Goal: Task Accomplishment & Management: Contribute content

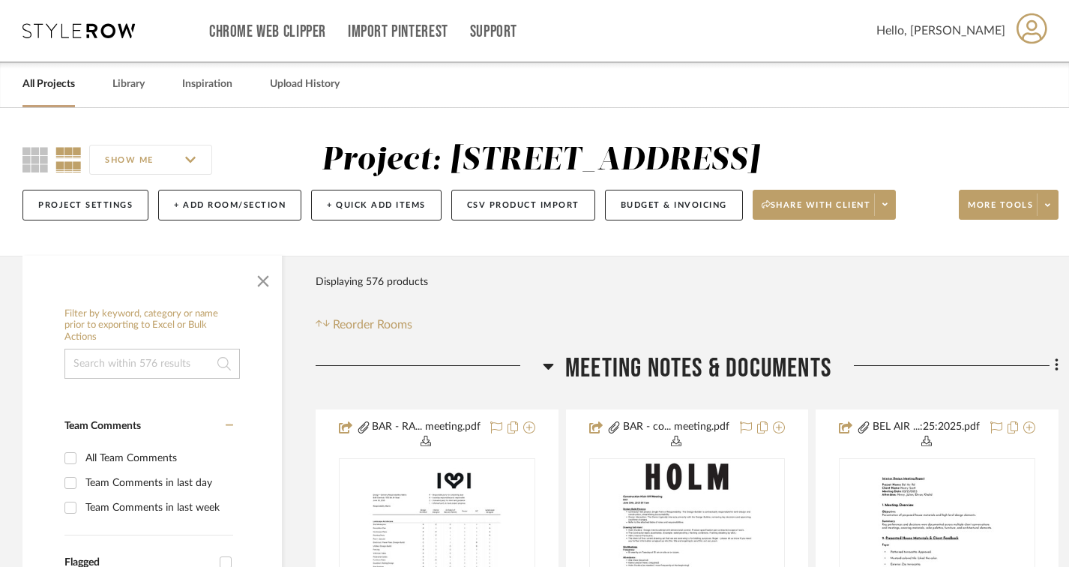
click at [553, 366] on h3 "Meeting notes & Documents" at bounding box center [687, 368] width 289 height 32
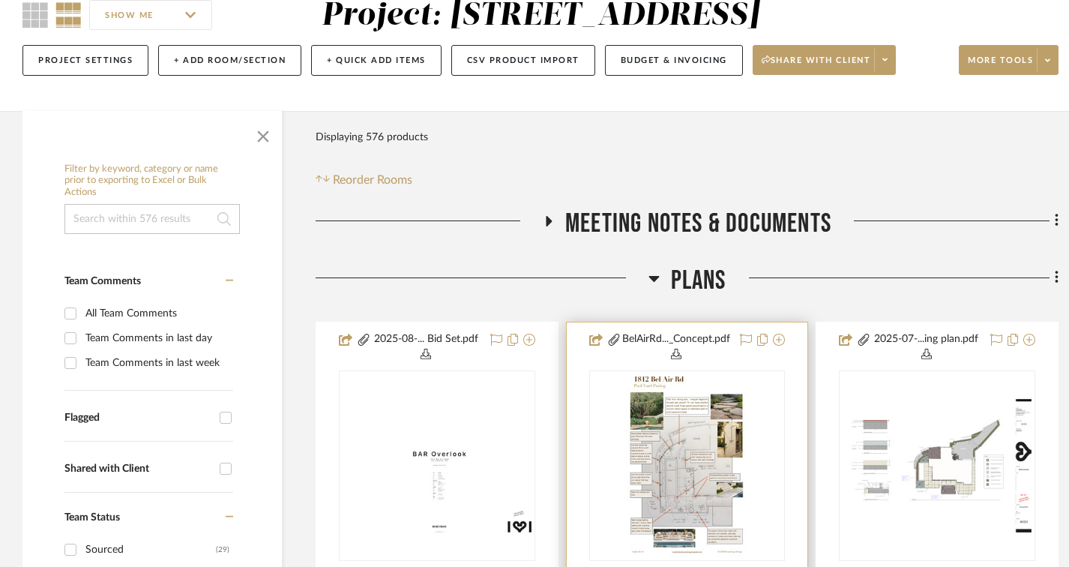
scroll to position [150, 0]
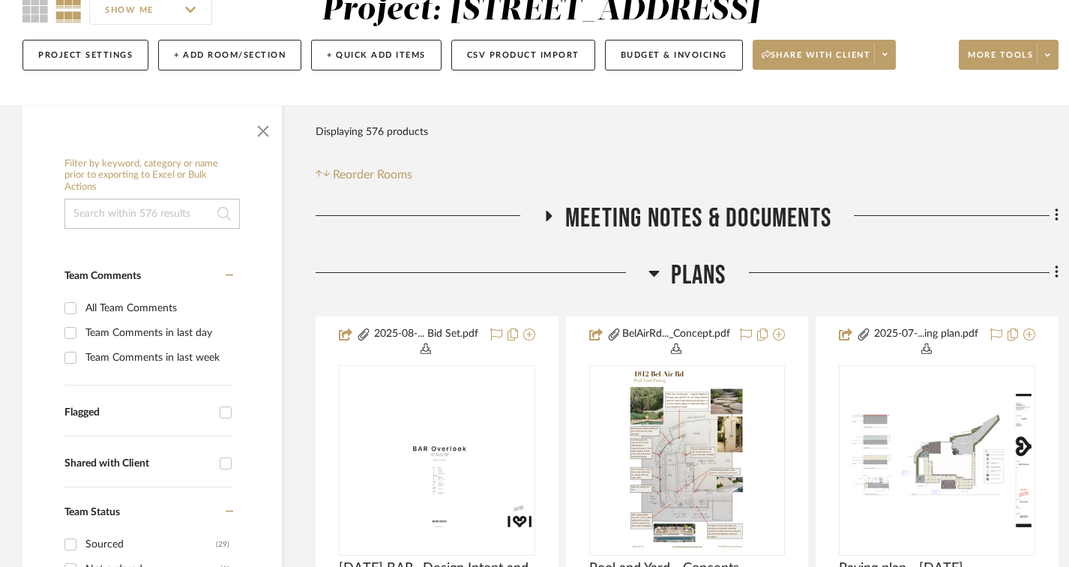
click at [654, 280] on icon at bounding box center [653, 273] width 11 height 18
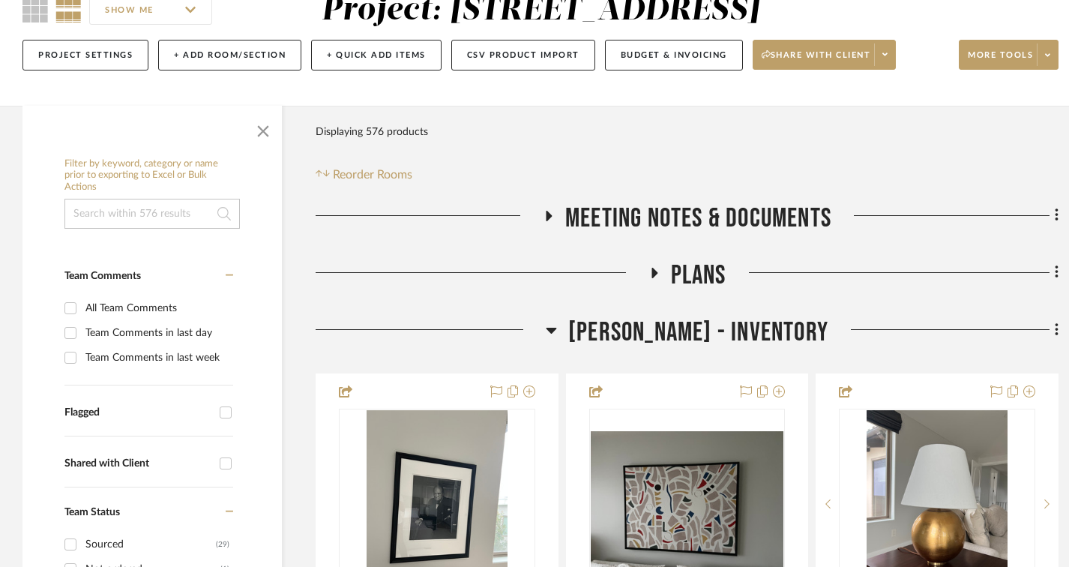
click at [557, 324] on icon at bounding box center [551, 330] width 11 height 18
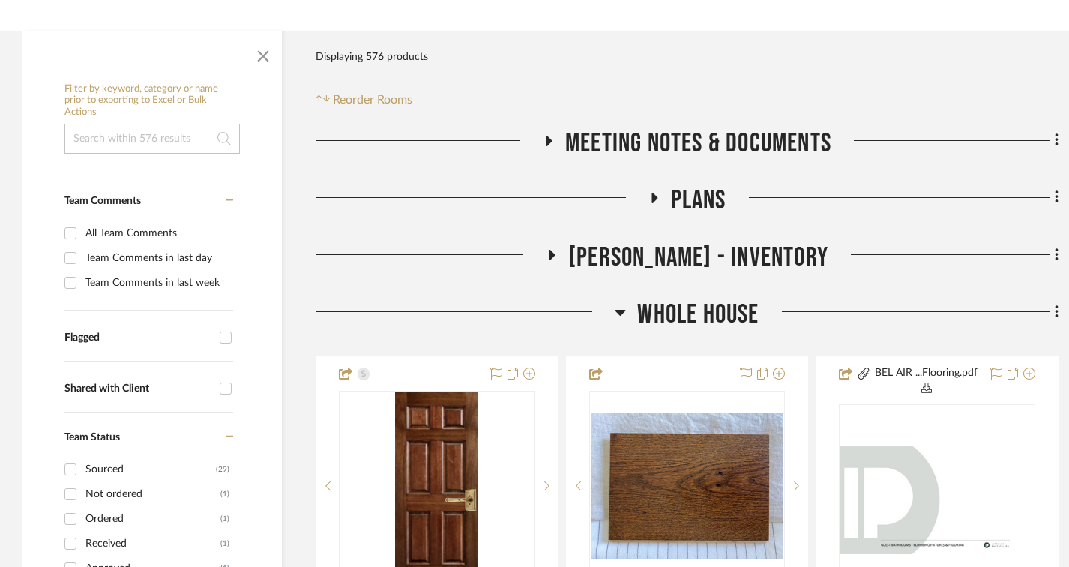
click at [616, 310] on icon at bounding box center [620, 312] width 11 height 18
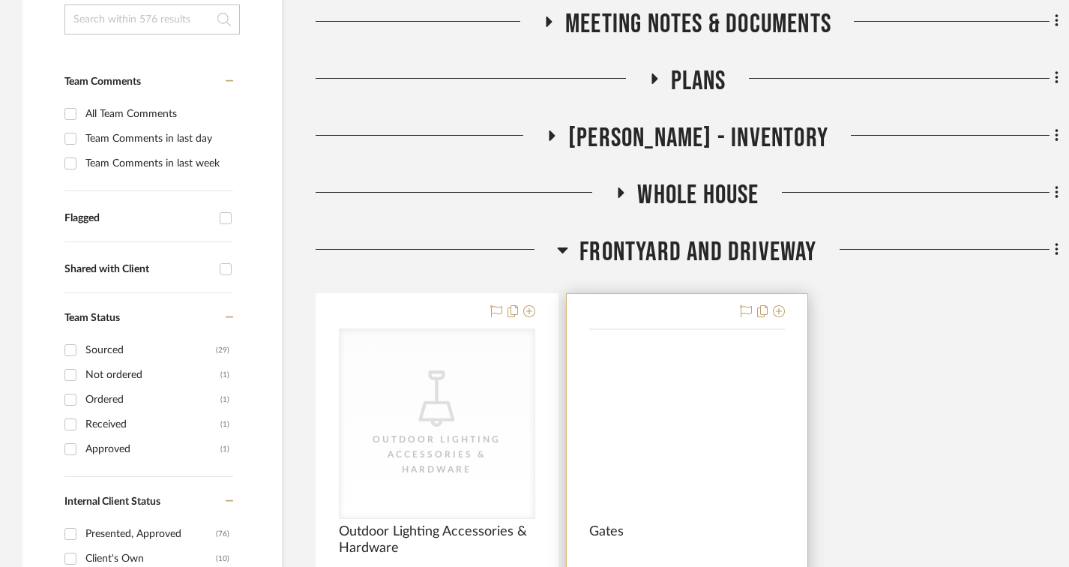
scroll to position [375, 0]
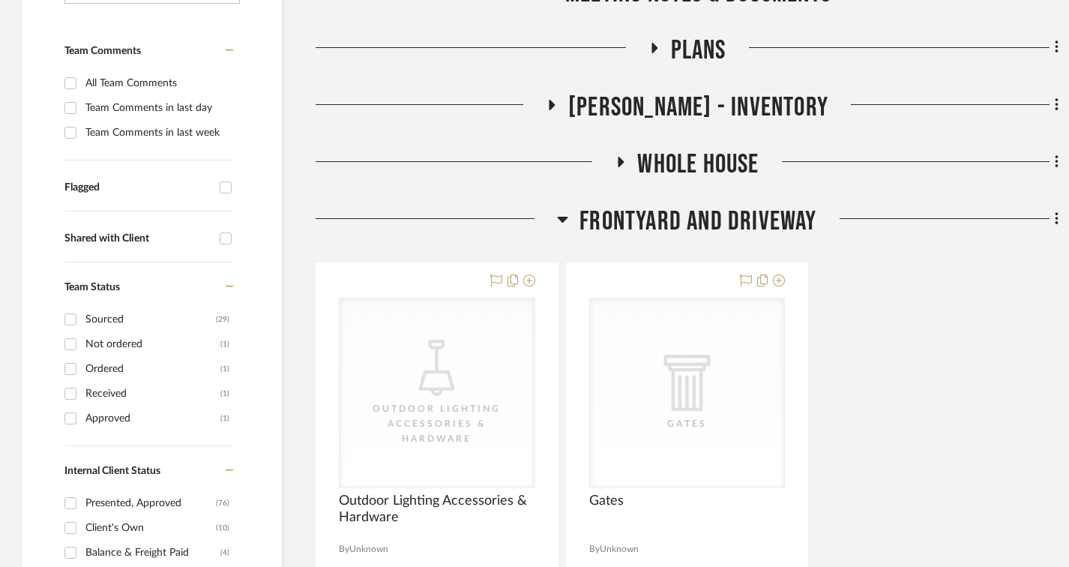
click at [568, 226] on icon at bounding box center [562, 219] width 11 height 18
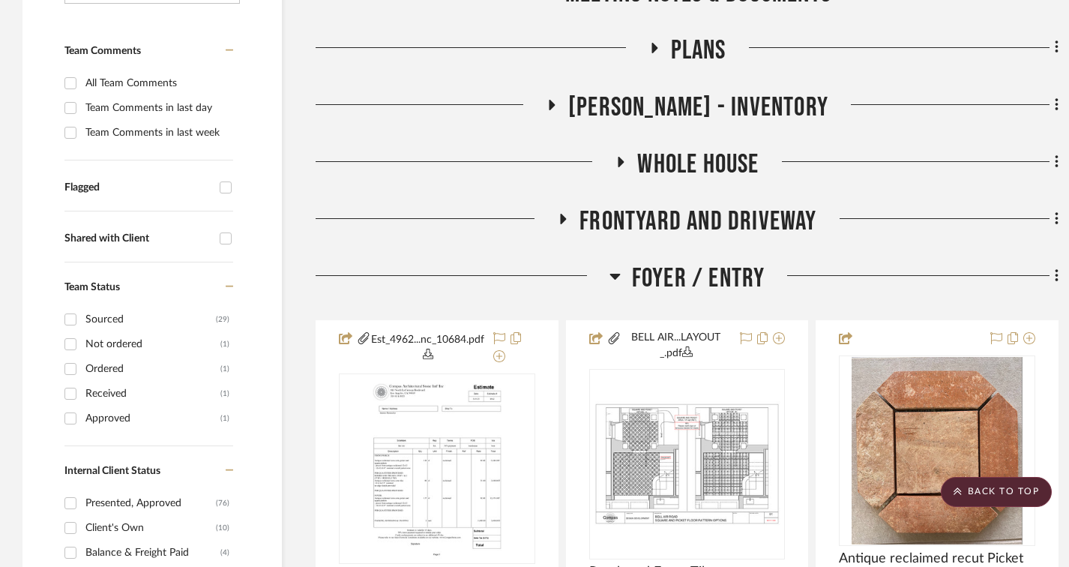
click at [615, 273] on icon at bounding box center [614, 276] width 11 height 18
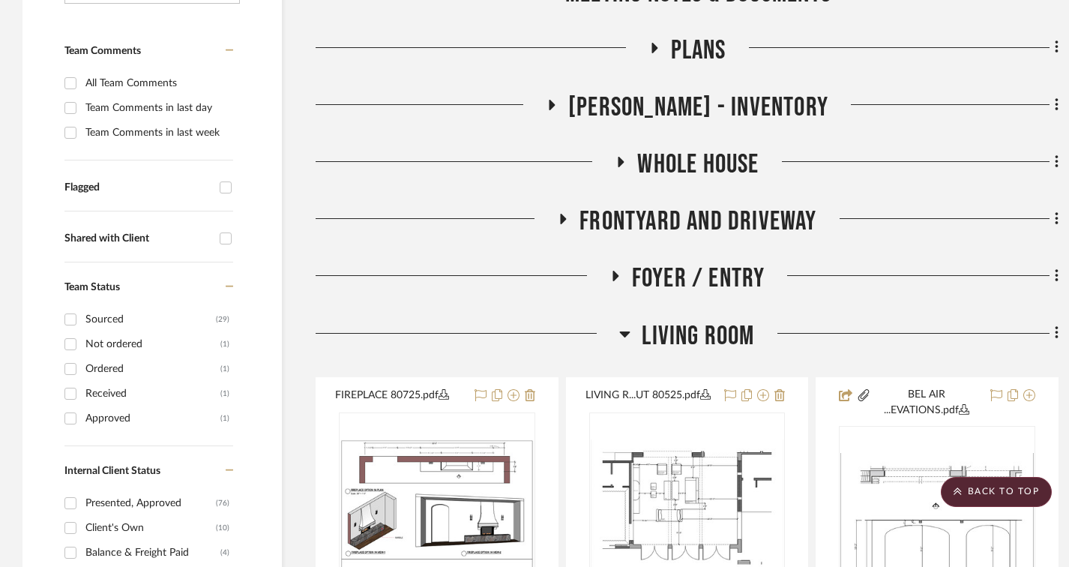
click at [625, 332] on icon at bounding box center [625, 334] width 10 height 6
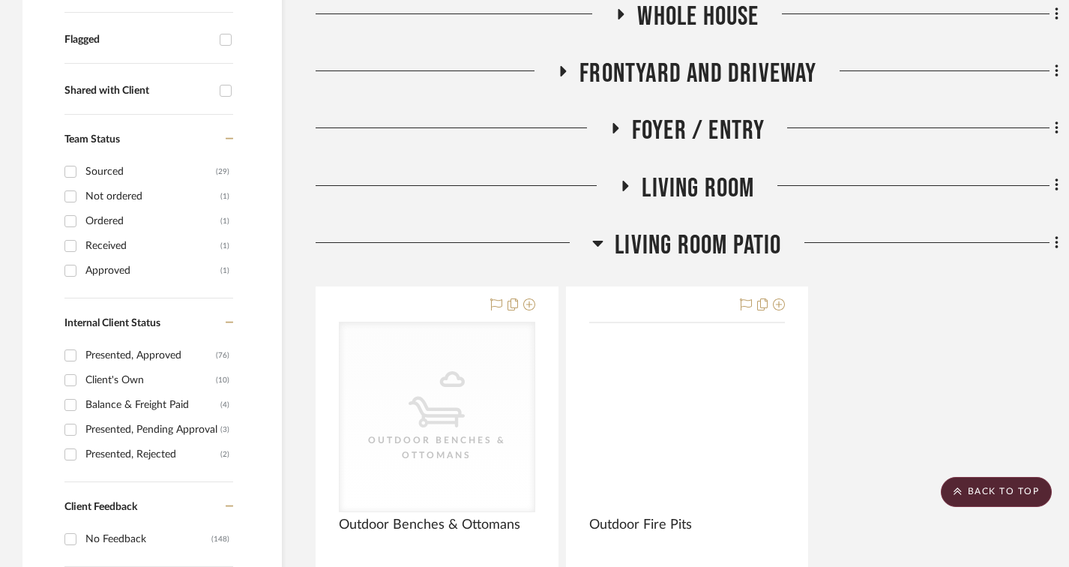
scroll to position [525, 0]
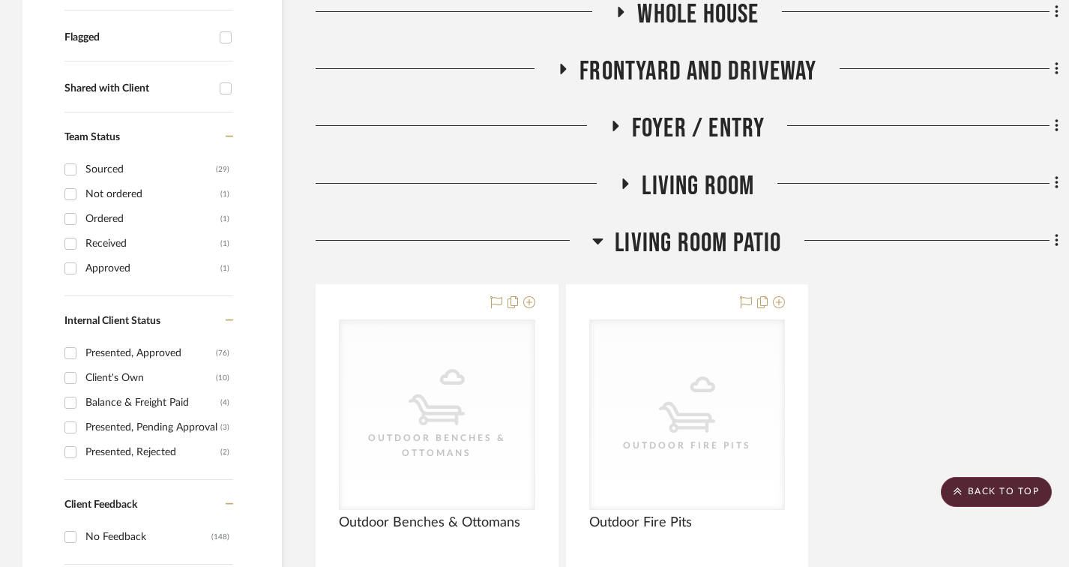
click at [600, 241] on icon at bounding box center [598, 241] width 10 height 6
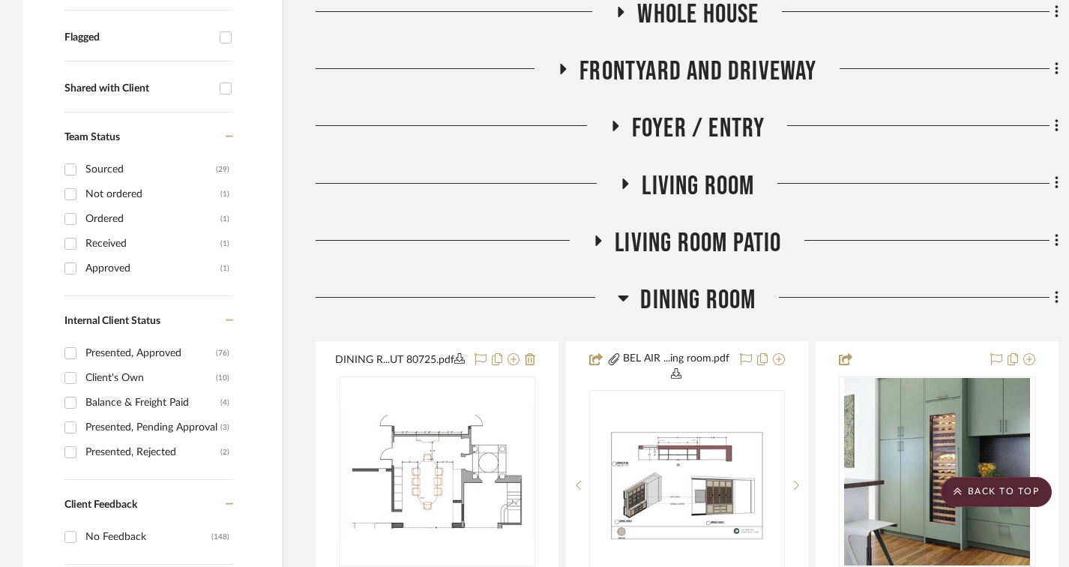
click at [620, 299] on icon at bounding box center [623, 298] width 11 height 18
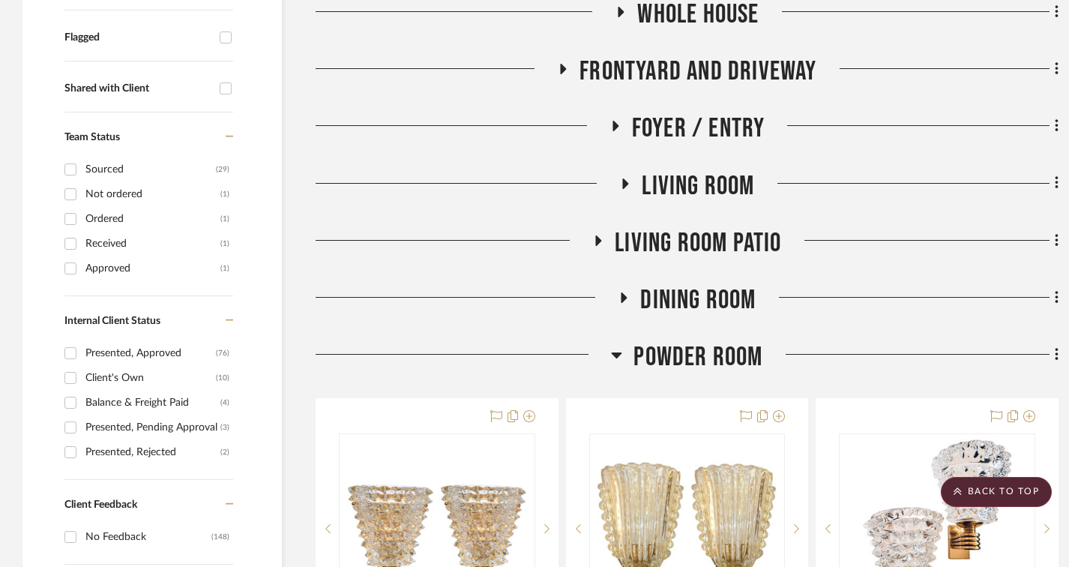
click at [612, 355] on icon at bounding box center [616, 355] width 11 height 18
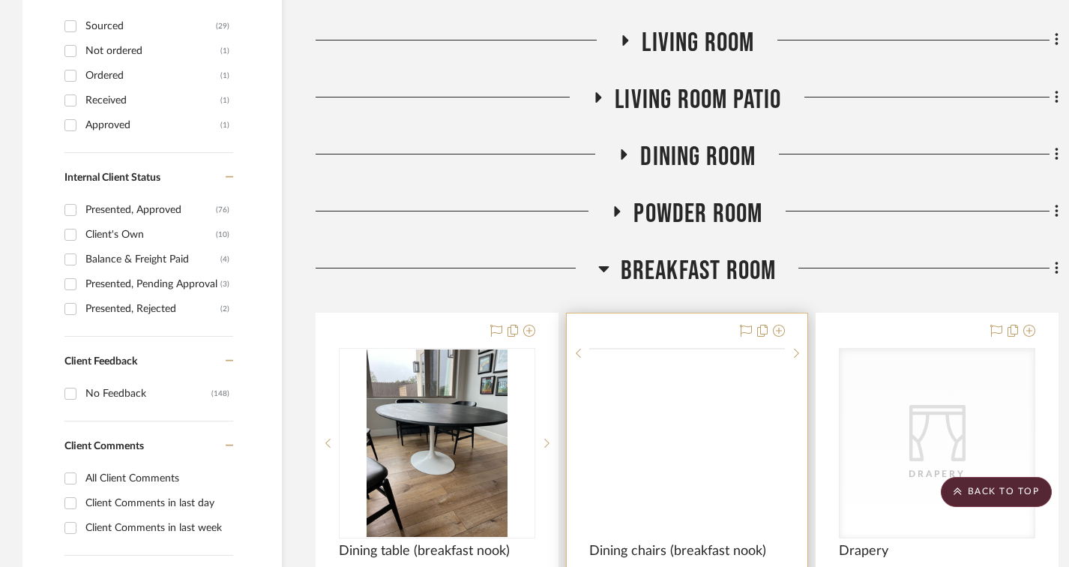
scroll to position [675, 0]
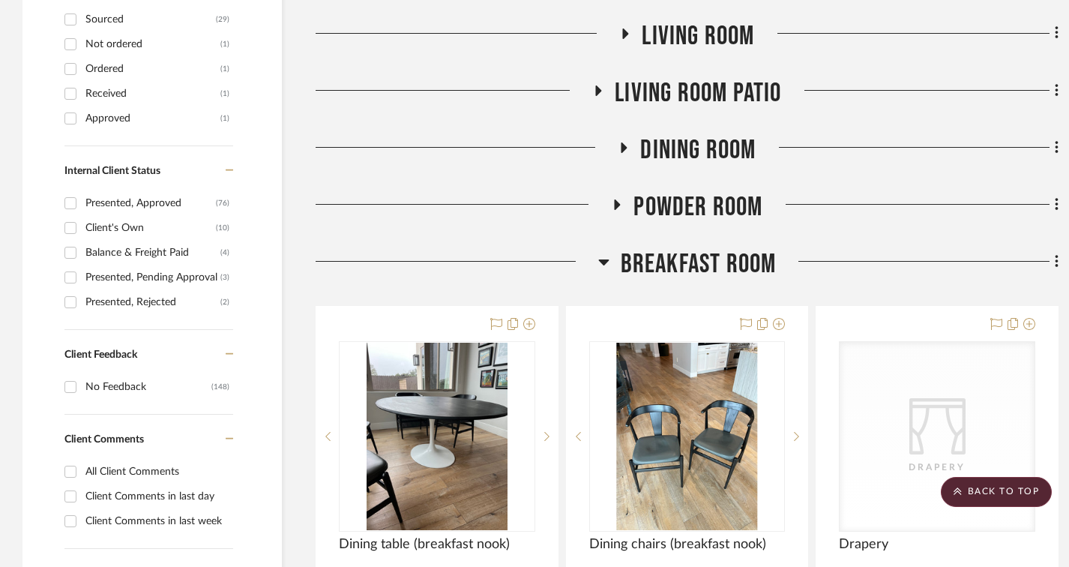
click at [606, 257] on icon at bounding box center [603, 262] width 11 height 18
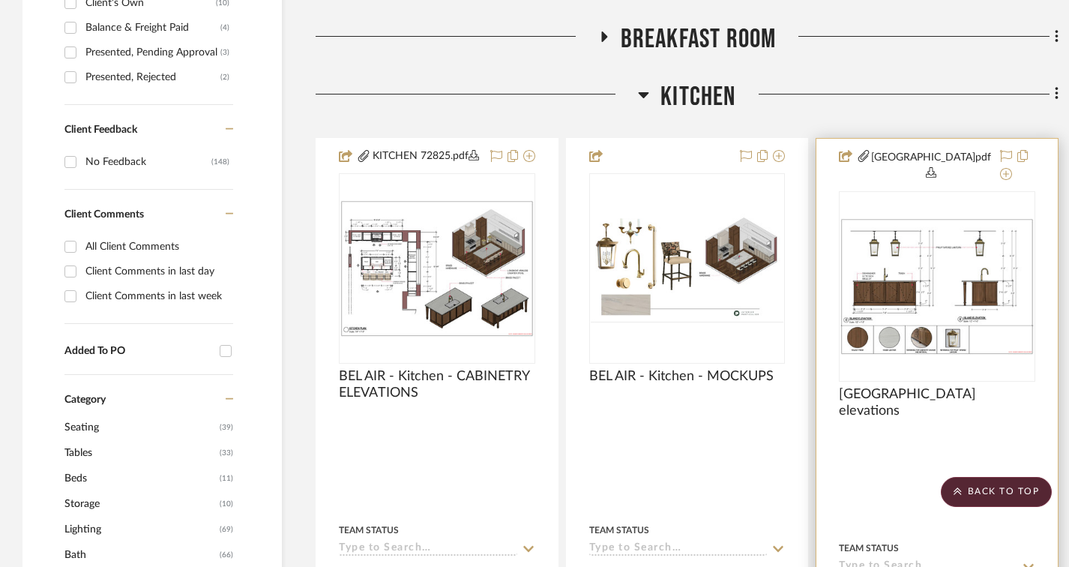
scroll to position [900, 0]
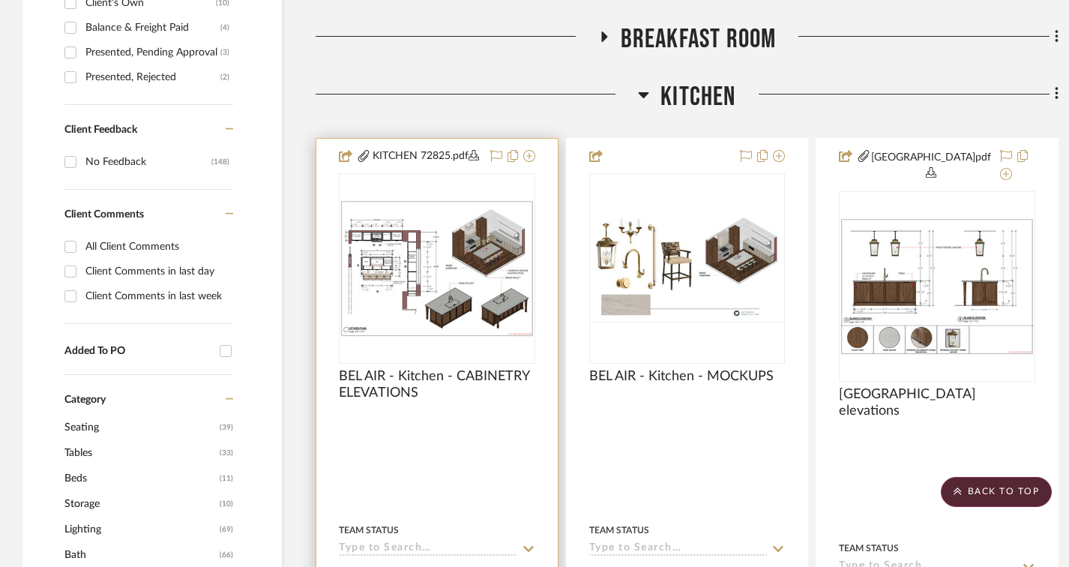
click at [414, 246] on img "0" at bounding box center [436, 268] width 193 height 136
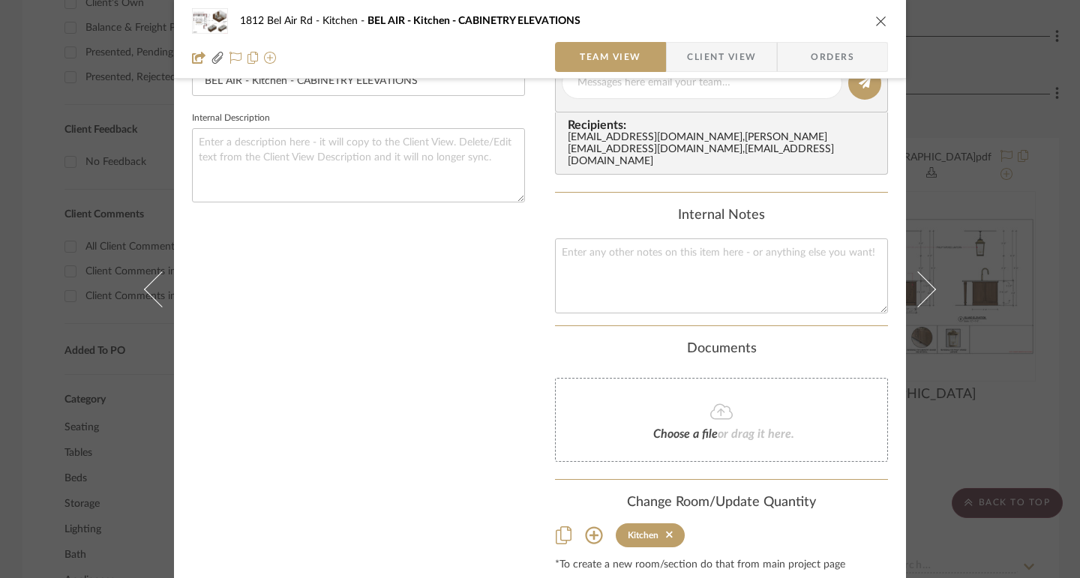
scroll to position [0, 0]
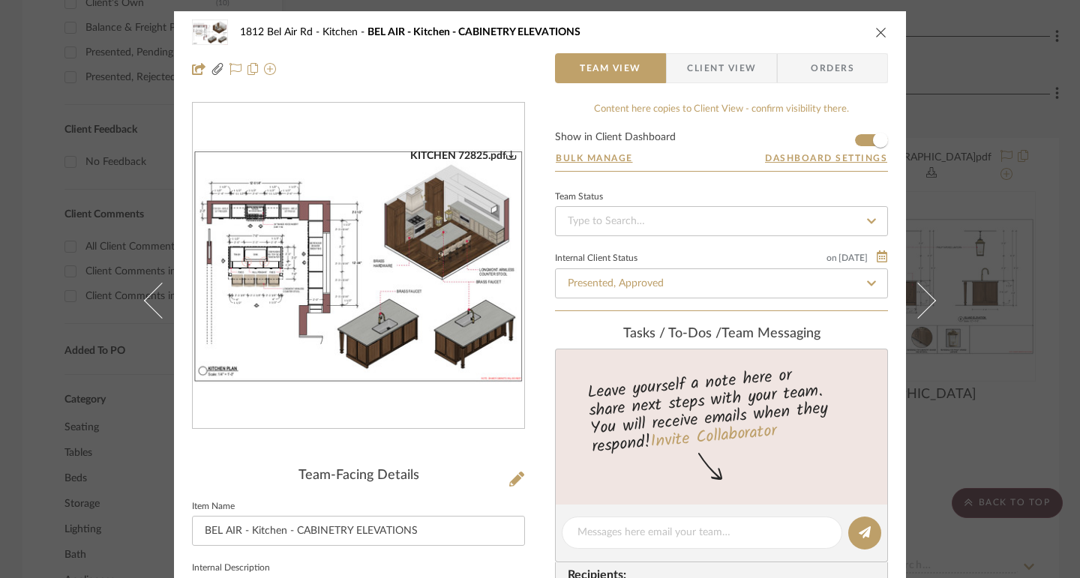
click at [875, 34] on icon "close" at bounding box center [881, 32] width 12 height 12
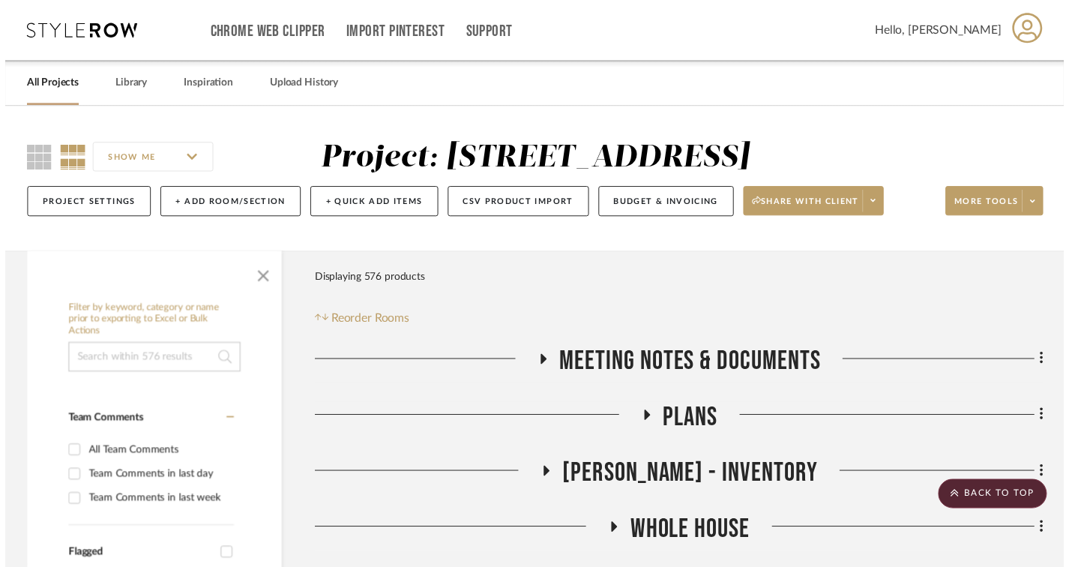
scroll to position [900, 0]
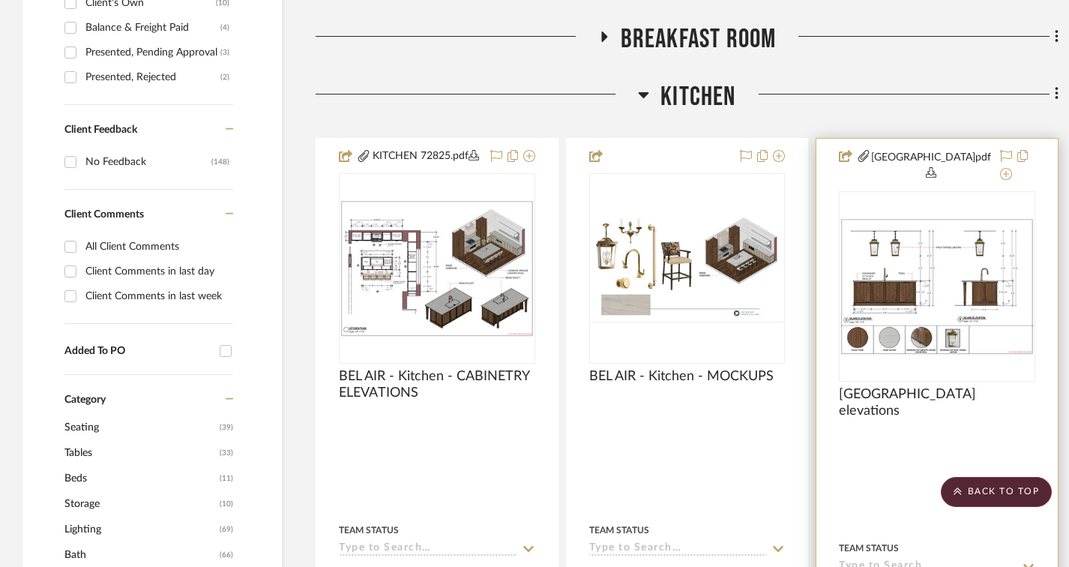
click at [989, 272] on img "0" at bounding box center [936, 286] width 193 height 136
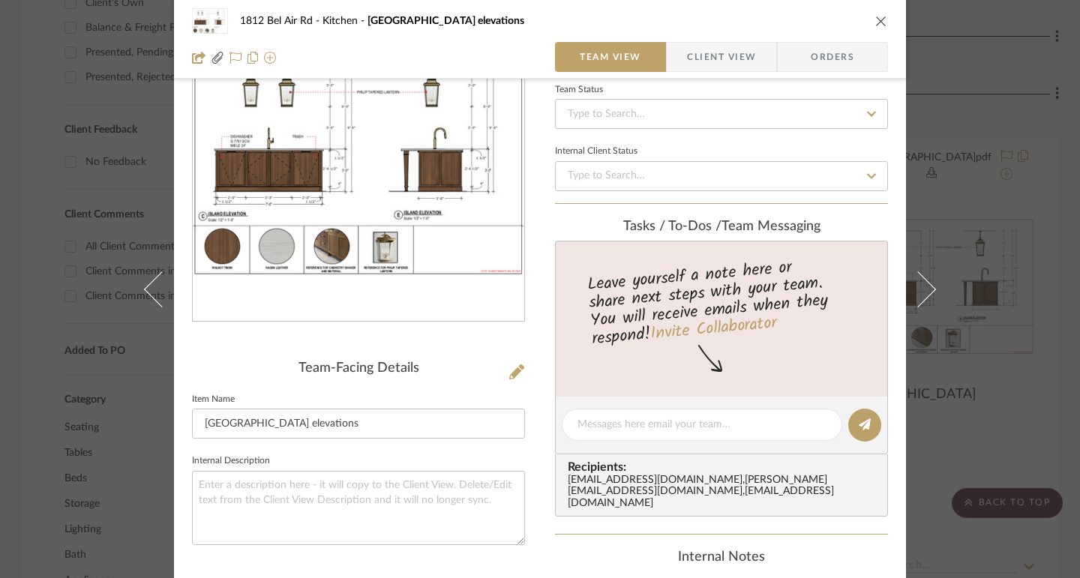
scroll to position [0, 0]
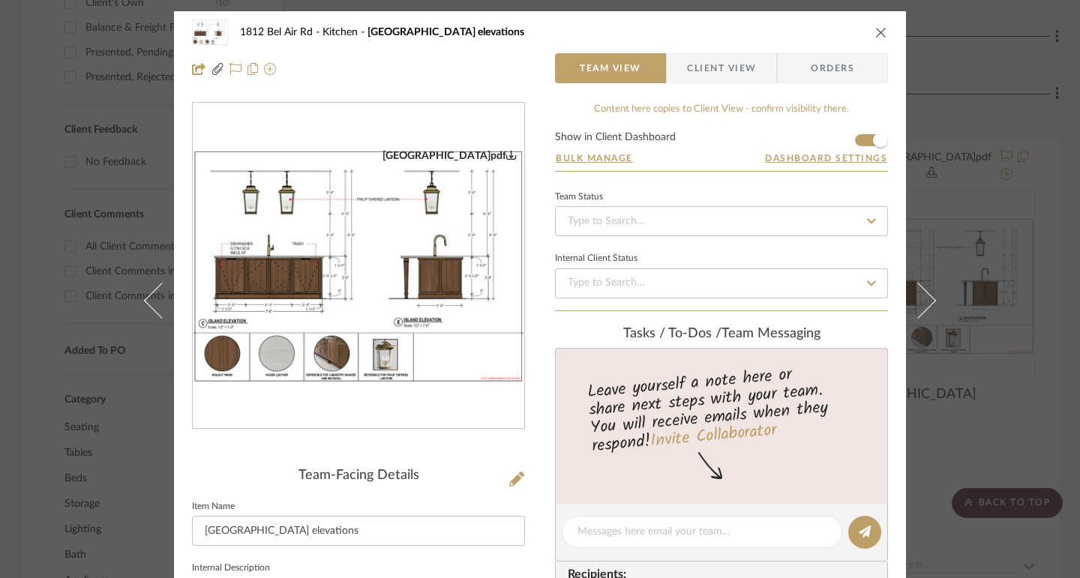
click at [875, 35] on icon "close" at bounding box center [881, 32] width 12 height 12
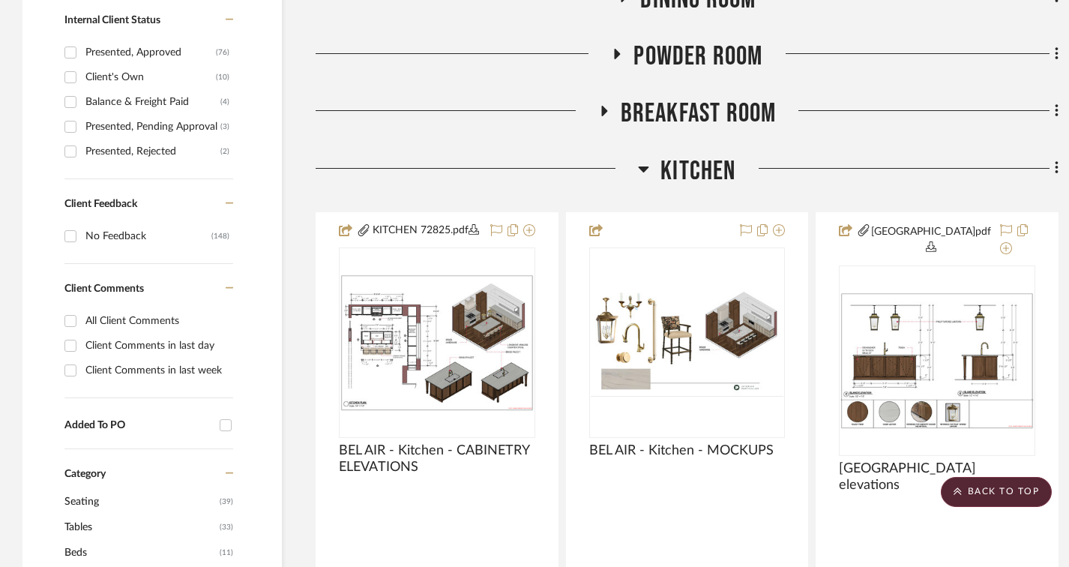
scroll to position [825, 0]
click at [1052, 166] on fa-icon at bounding box center [1055, 170] width 10 height 25
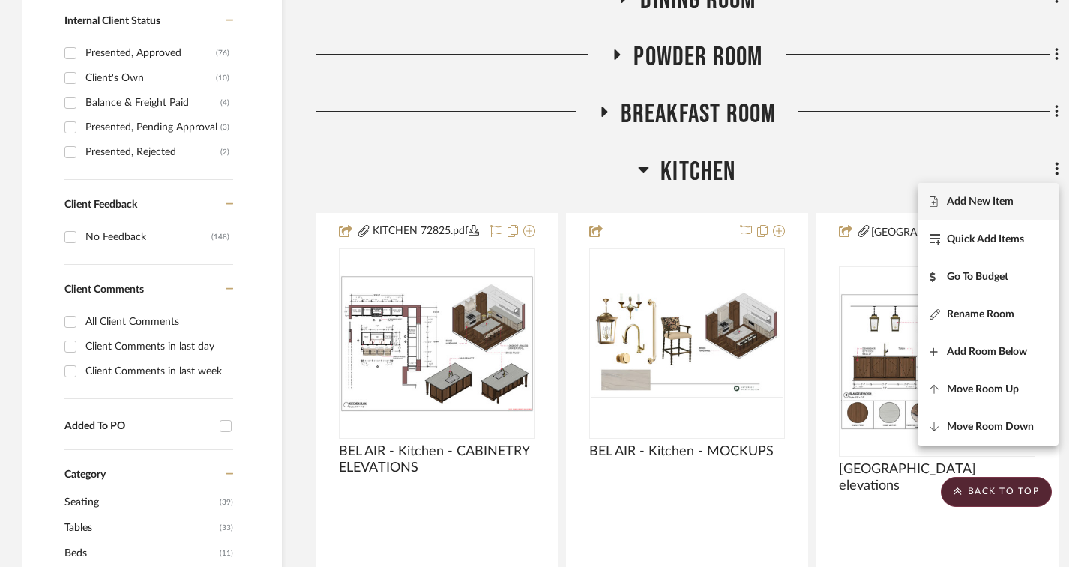
click at [992, 203] on span "Add New Item" at bounding box center [980, 201] width 67 height 13
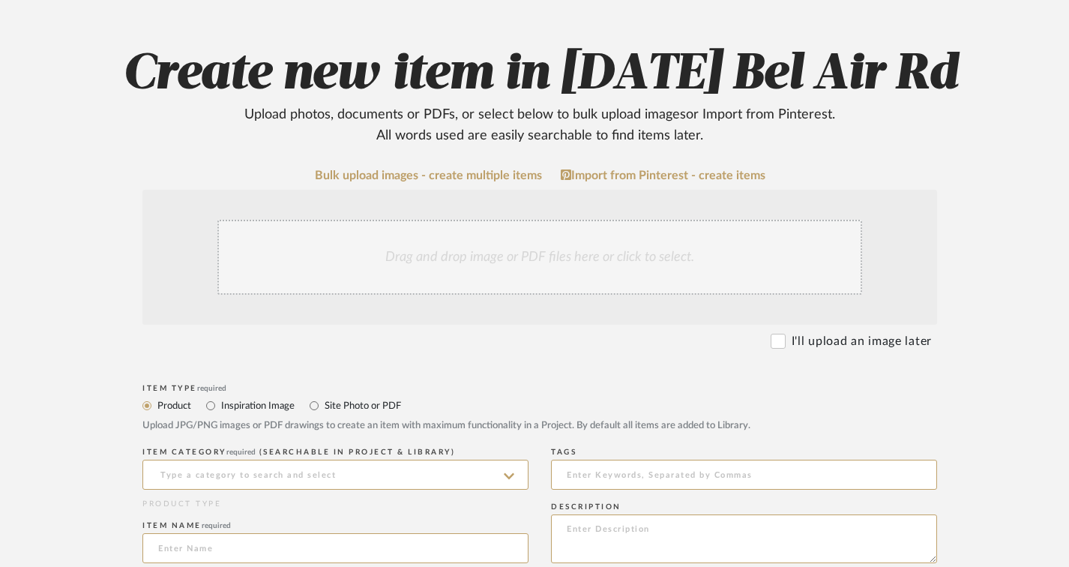
scroll to position [150, 0]
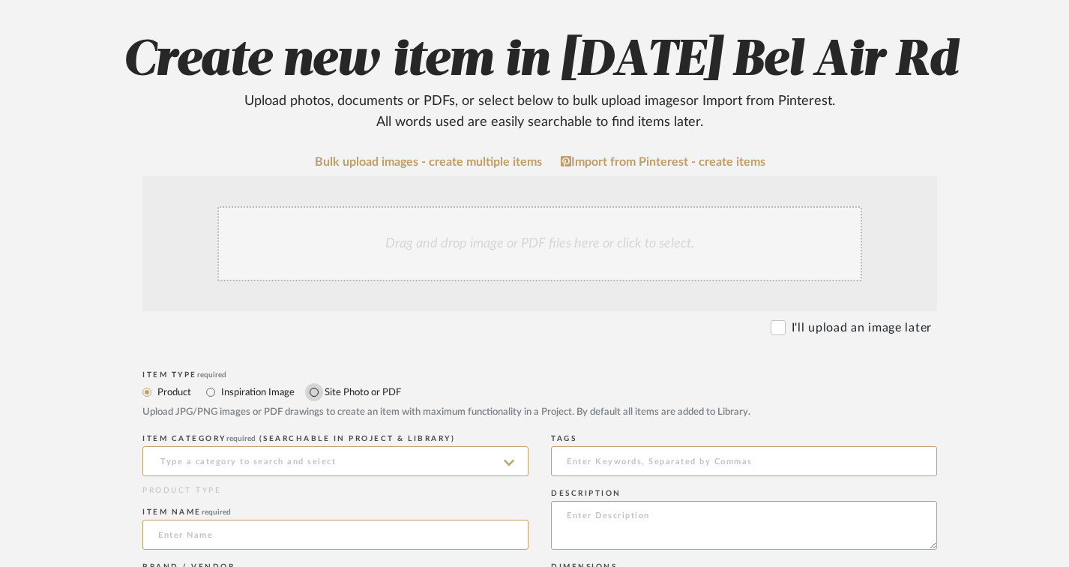
click at [319, 392] on input "Site Photo or PDF" at bounding box center [314, 392] width 18 height 18
radio input "true"
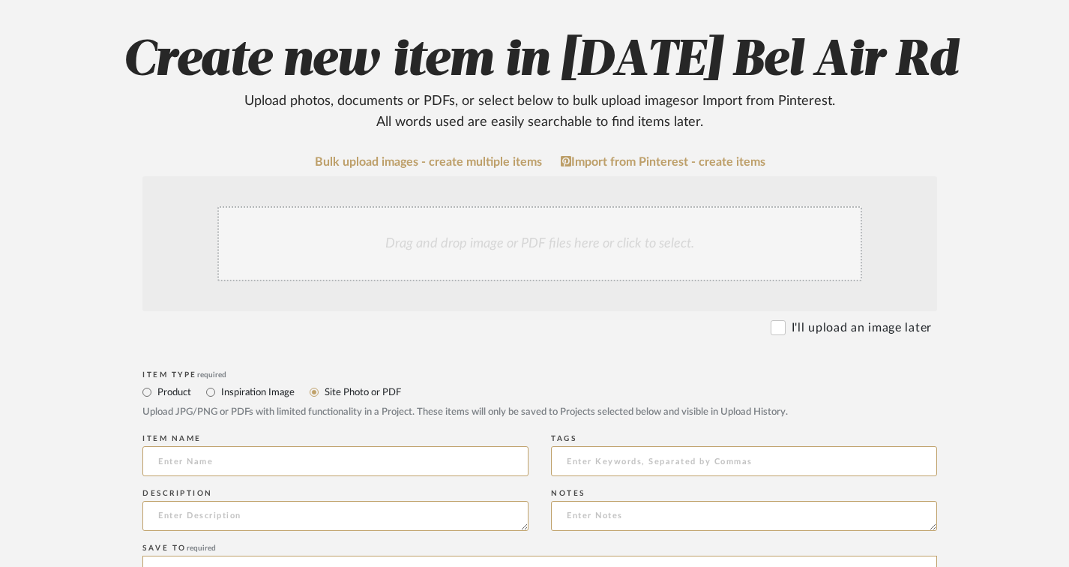
click at [343, 251] on div "Drag and drop image or PDF files here or click to select." at bounding box center [539, 243] width 645 height 75
click at [487, 250] on div "Drag and drop image or PDF files here or click to select." at bounding box center [539, 243] width 645 height 75
click at [508, 241] on div "Drag and drop image or PDF files here or click to select." at bounding box center [539, 243] width 645 height 75
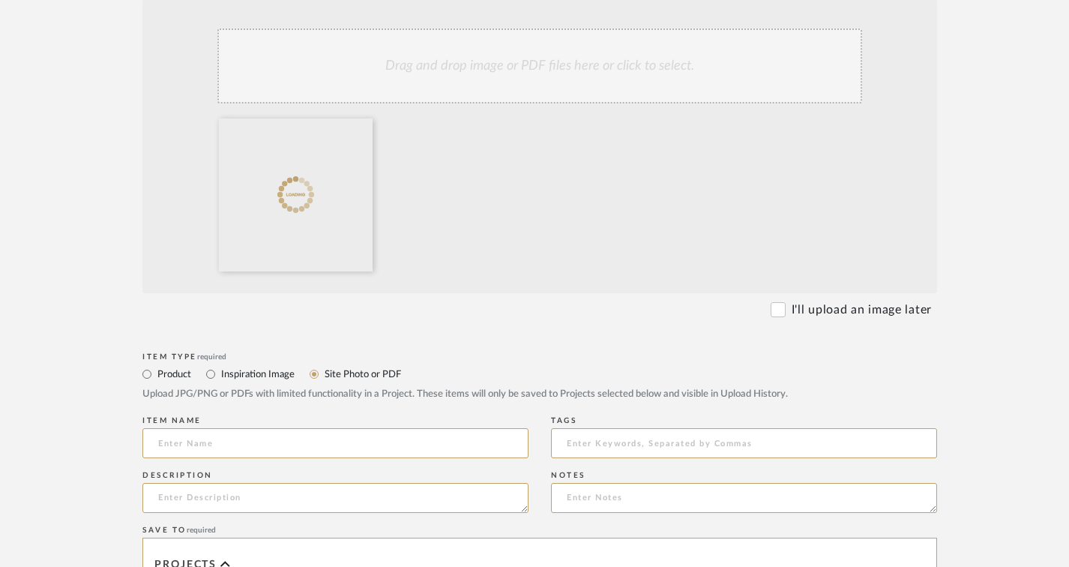
scroll to position [375, 0]
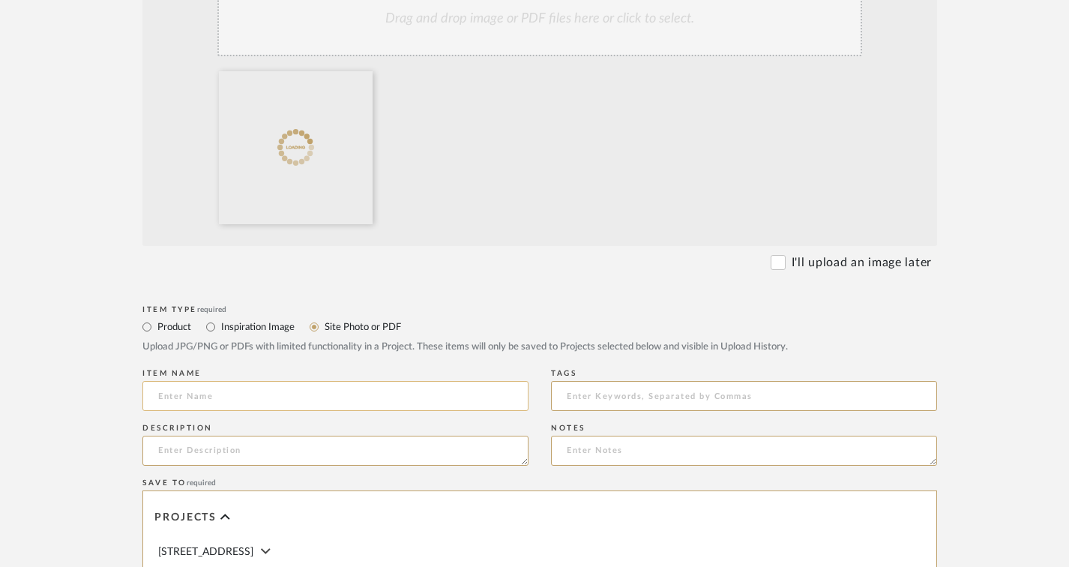
click at [223, 395] on input at bounding box center [335, 396] width 386 height 30
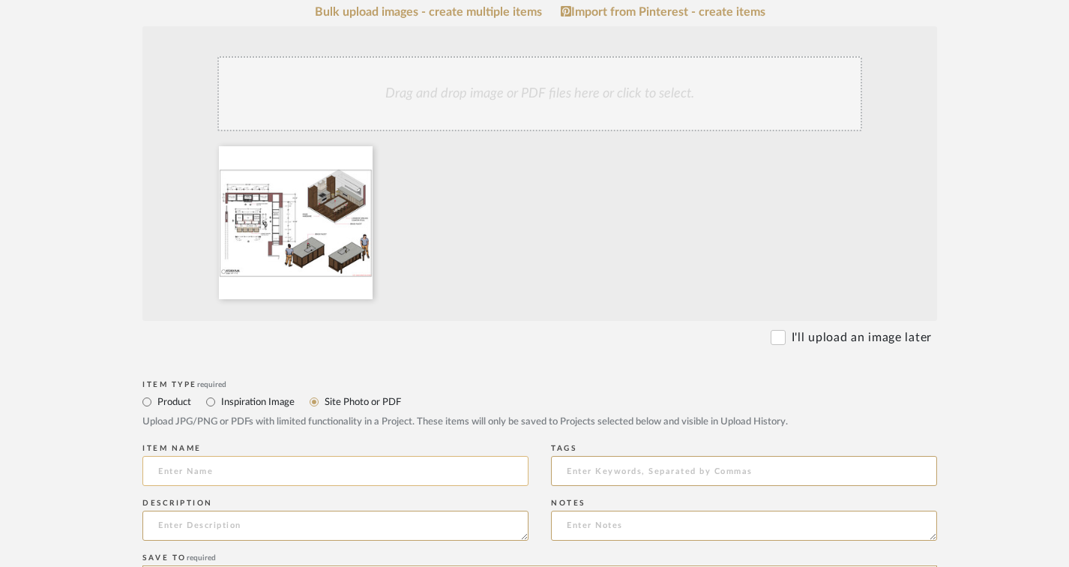
paste input "KITCHEN 81225"
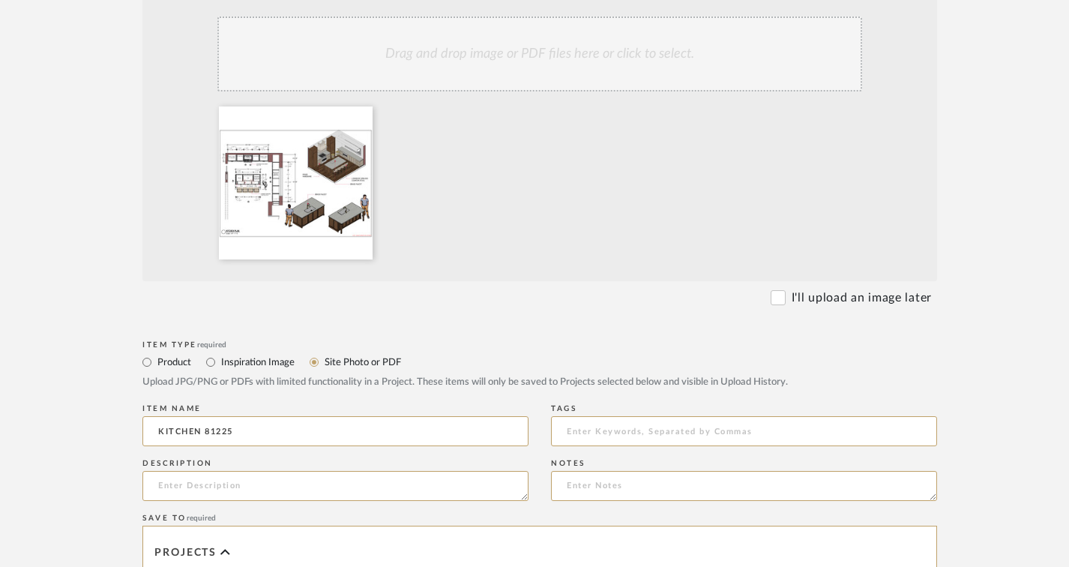
scroll to position [375, 0]
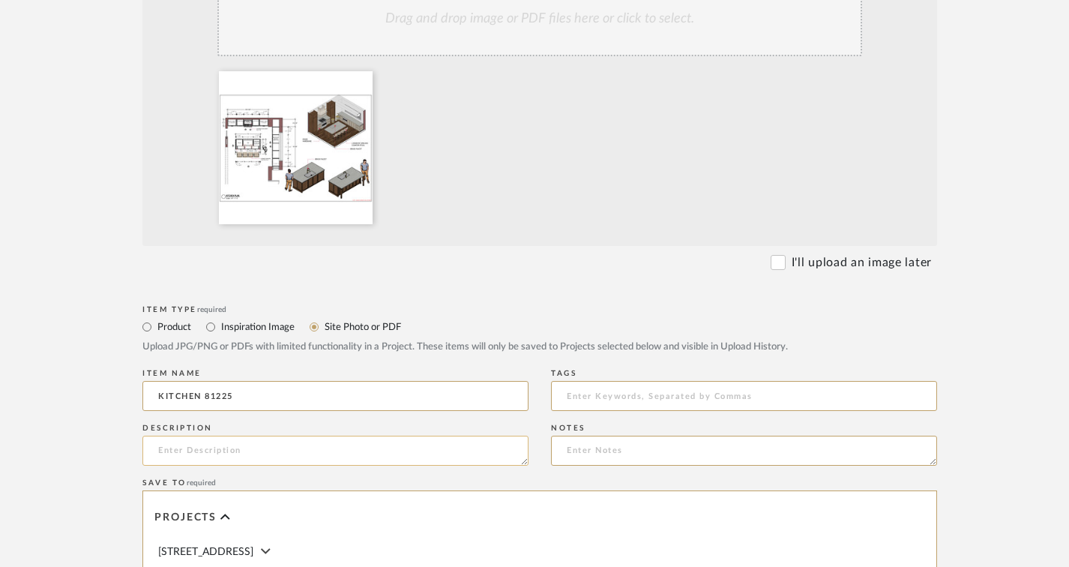
type input "KITCHEN 81225"
click at [264, 457] on textarea at bounding box center [335, 451] width 386 height 30
paste textarea "KITCHEN 81225"
drag, startPoint x: 198, startPoint y: 451, endPoint x: 329, endPoint y: 448, distance: 131.2
click at [329, 448] on textarea "KITCHEN 81225" at bounding box center [335, 451] width 386 height 30
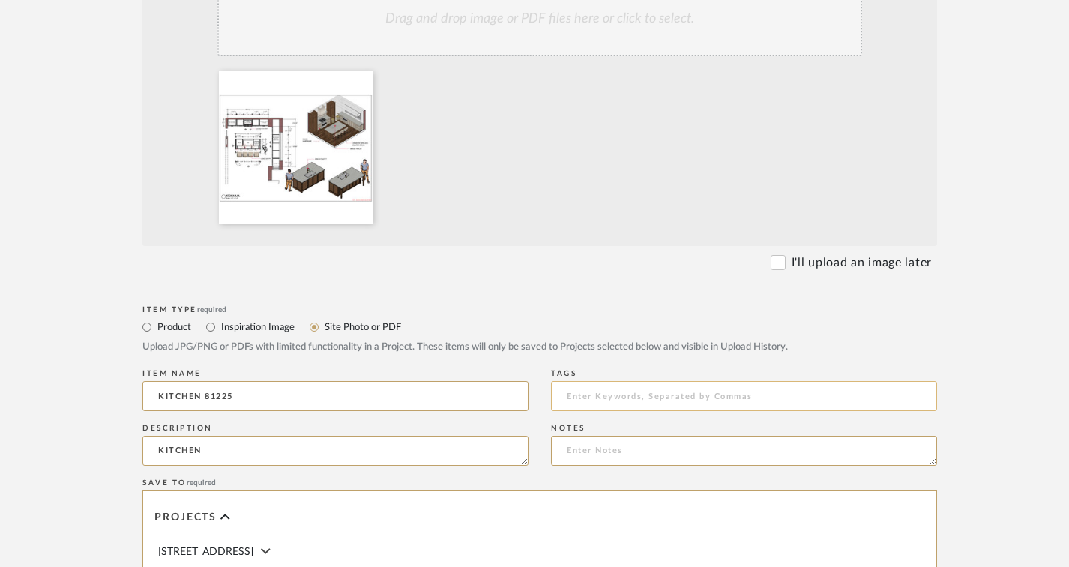
type textarea "KITCHEN"
click at [591, 388] on input at bounding box center [744, 396] width 386 height 30
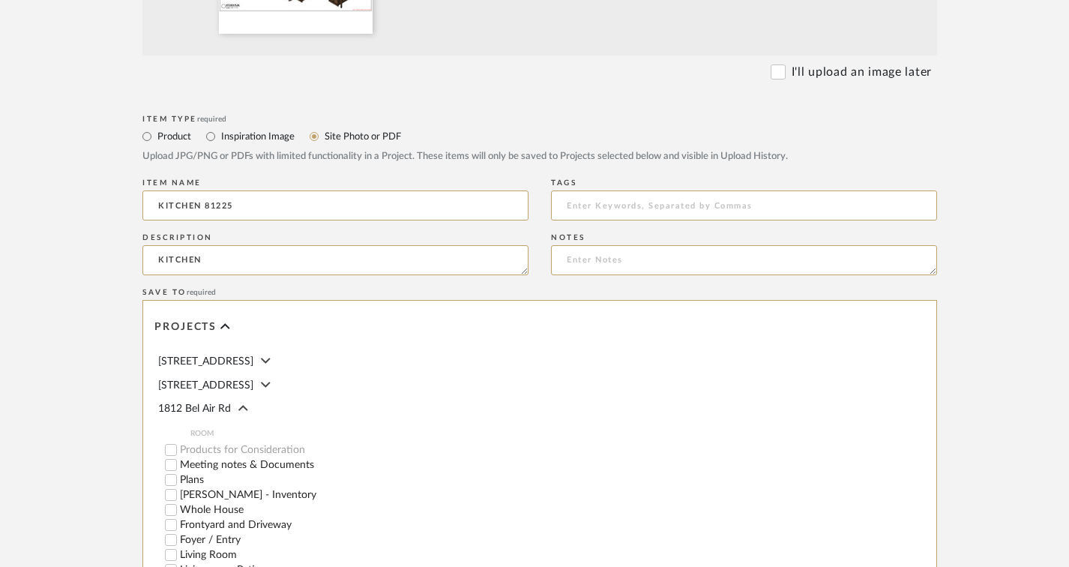
scroll to position [600, 0]
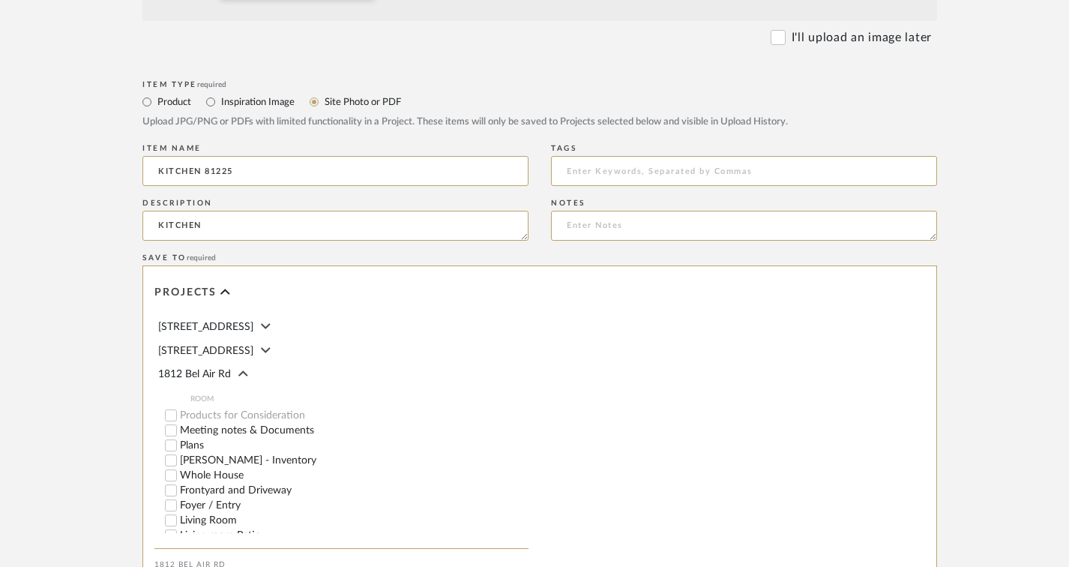
paste input "KITCHEN 81225"
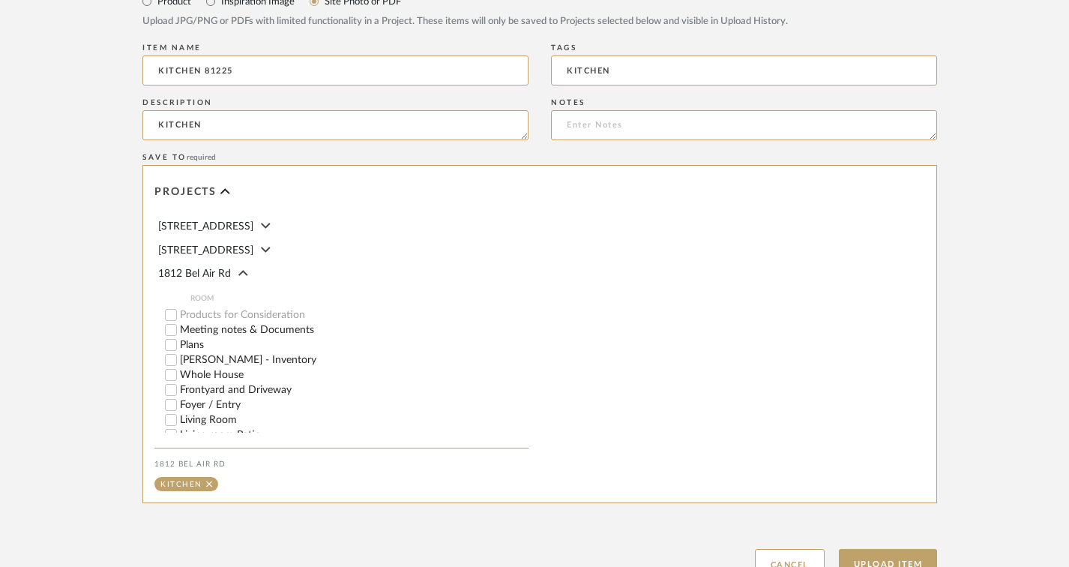
scroll to position [821, 0]
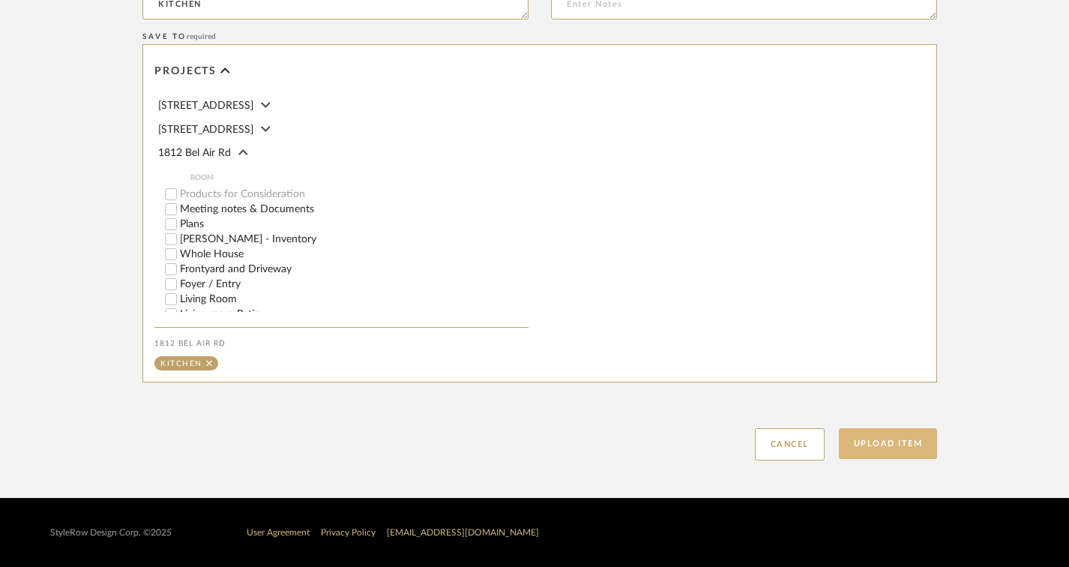
type input "KITCHEN"
click at [889, 449] on button "Upload Item" at bounding box center [888, 443] width 99 height 31
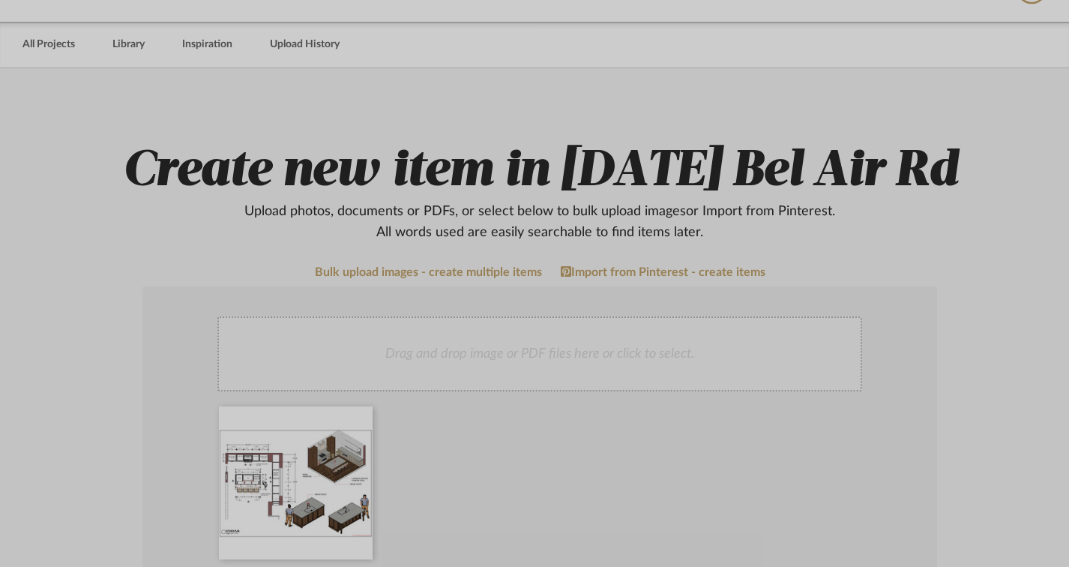
scroll to position [0, 0]
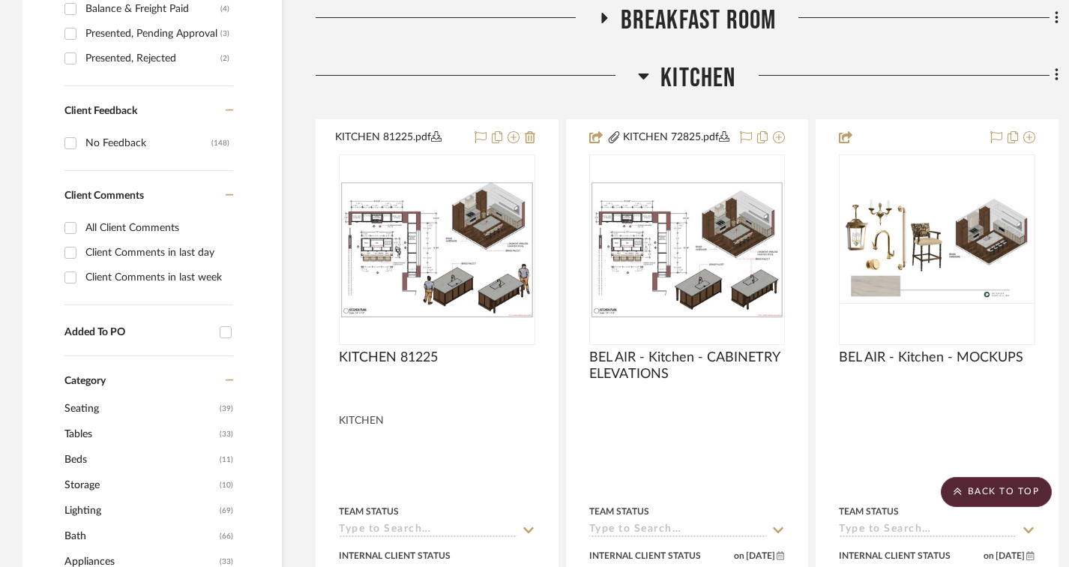
scroll to position [905, 0]
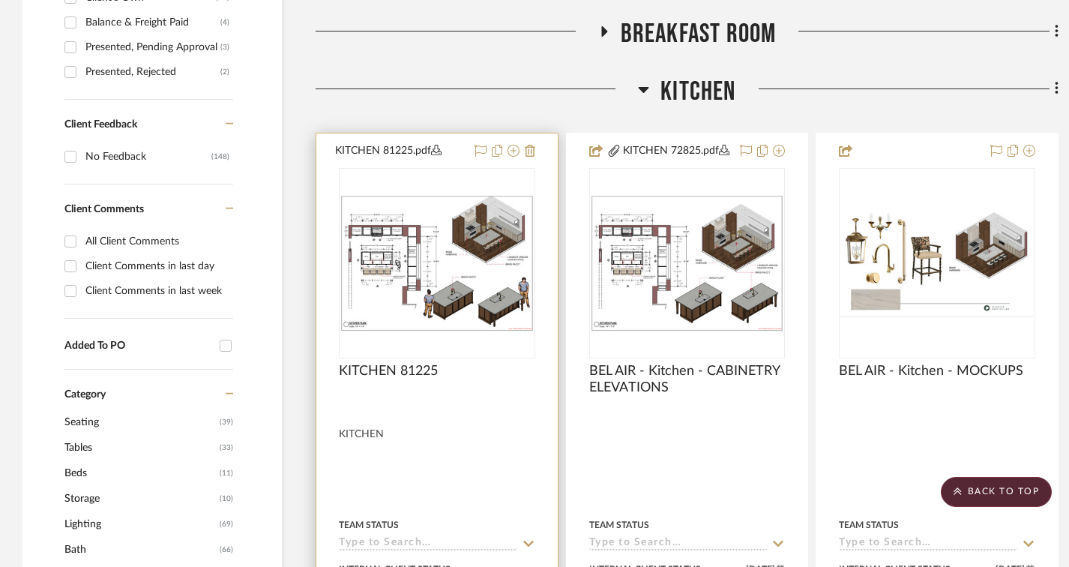
click at [481, 290] on img "0" at bounding box center [436, 263] width 193 height 136
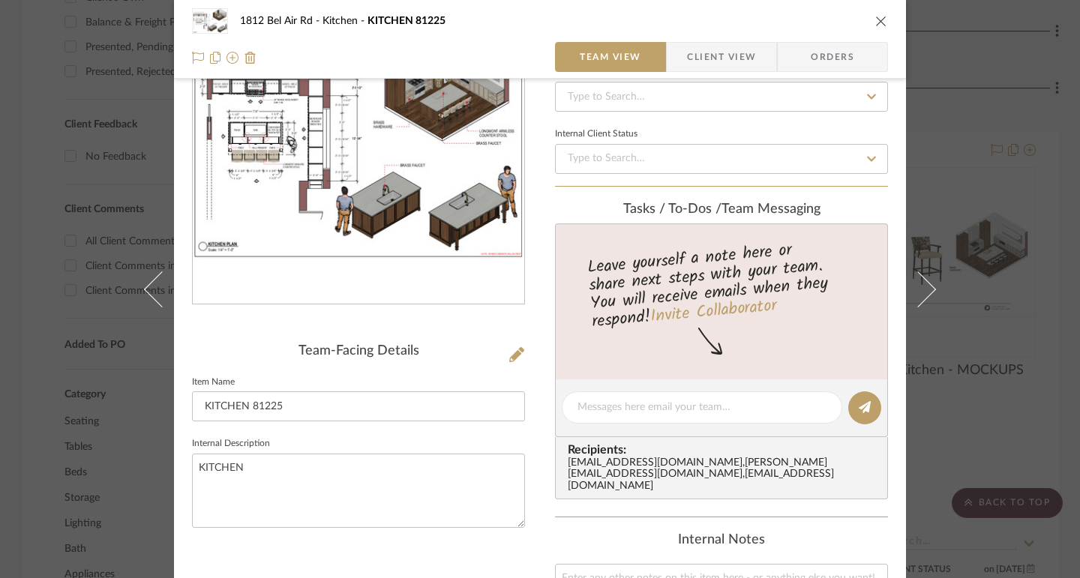
scroll to position [150, 0]
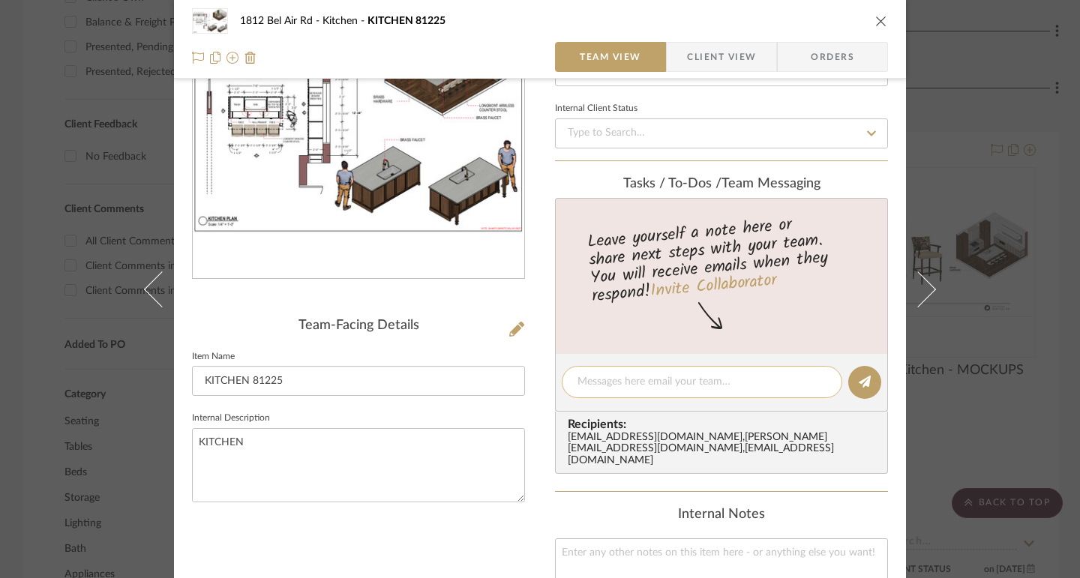
click at [620, 379] on textarea at bounding box center [701, 382] width 249 height 16
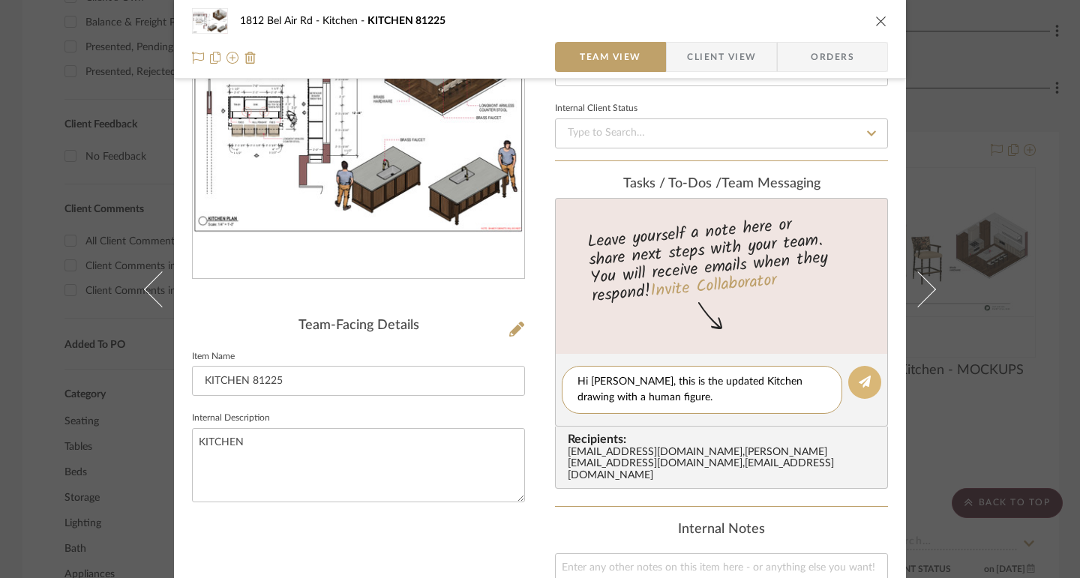
type textarea "Hi [PERSON_NAME], this is the updated Kitchen drawing with a human figure."
click at [864, 386] on icon at bounding box center [864, 382] width 12 height 12
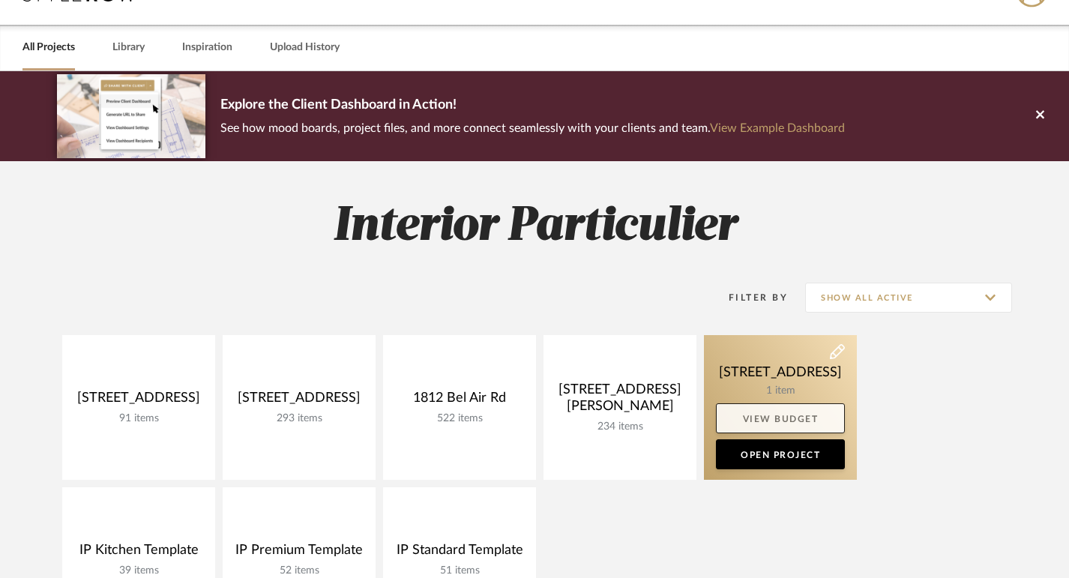
scroll to position [150, 0]
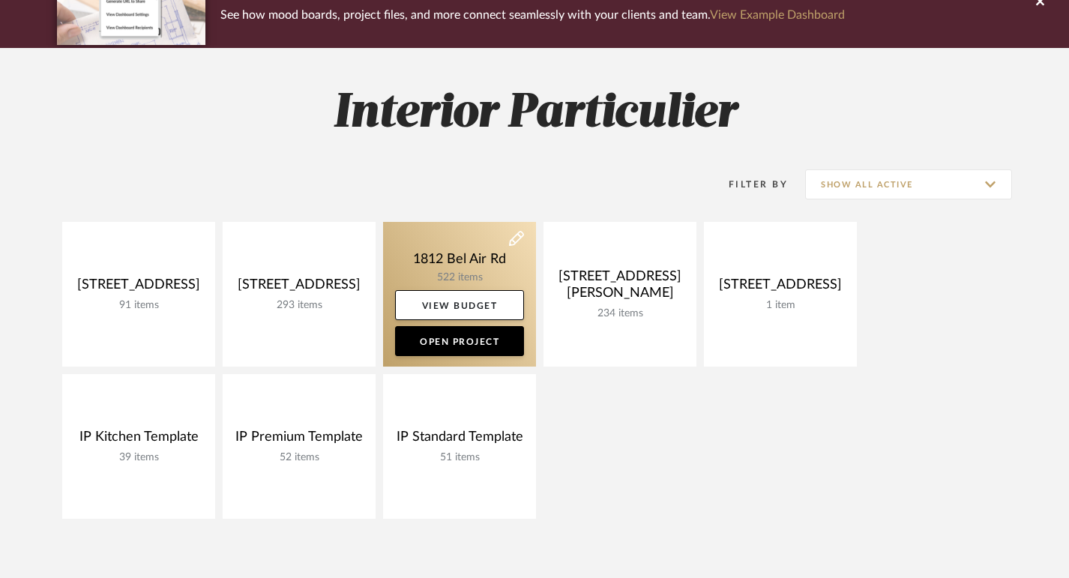
click at [475, 259] on link at bounding box center [459, 294] width 153 height 145
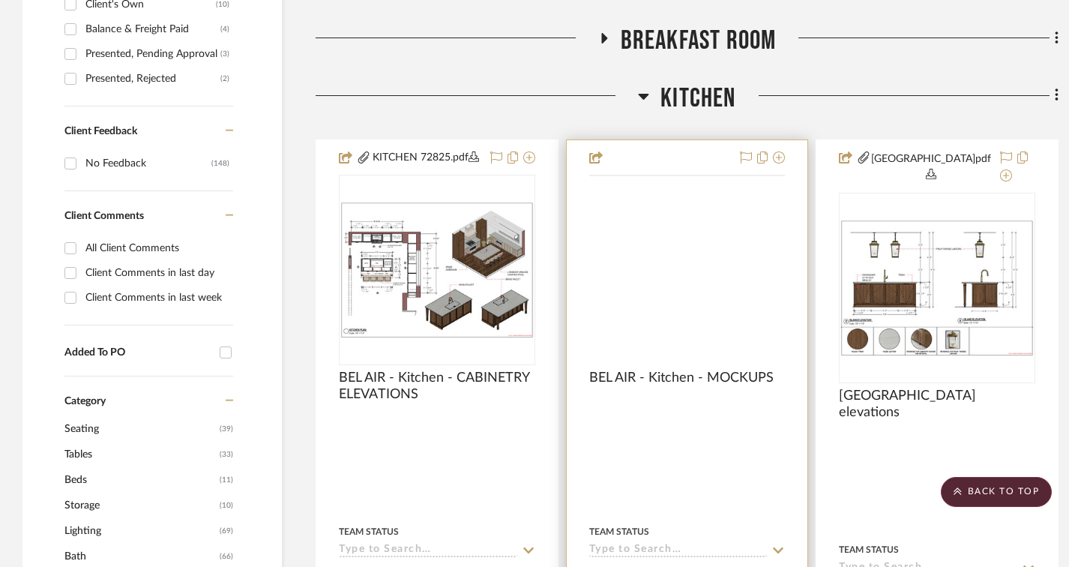
scroll to position [900, 0]
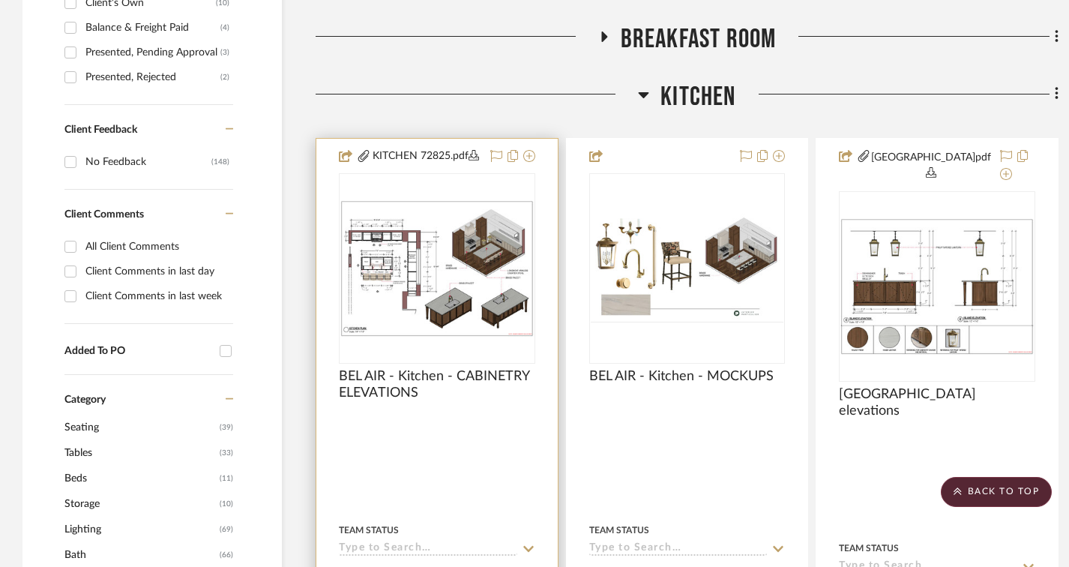
click at [504, 276] on img "0" at bounding box center [436, 268] width 193 height 136
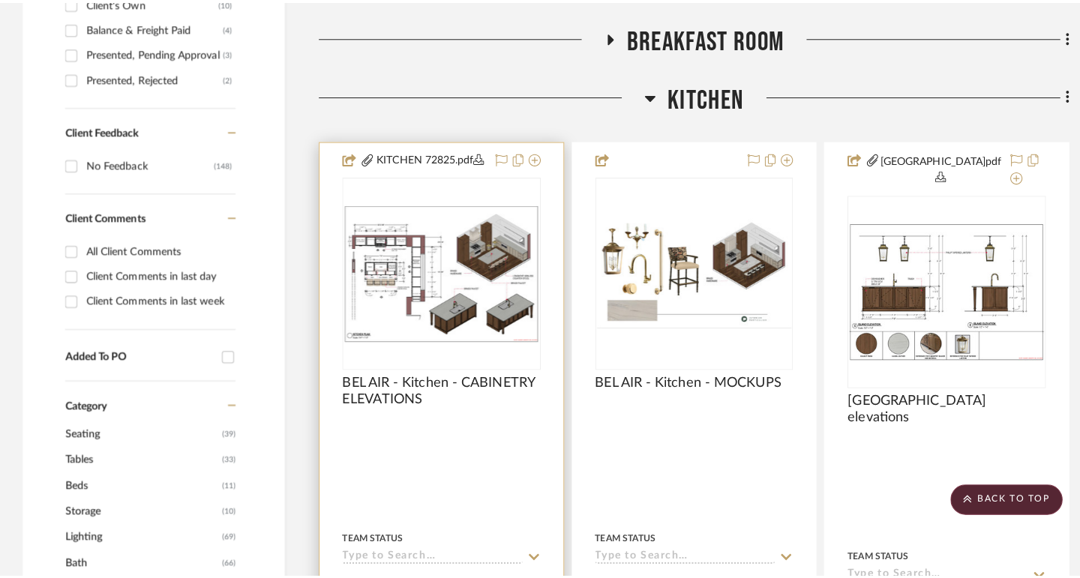
scroll to position [0, 0]
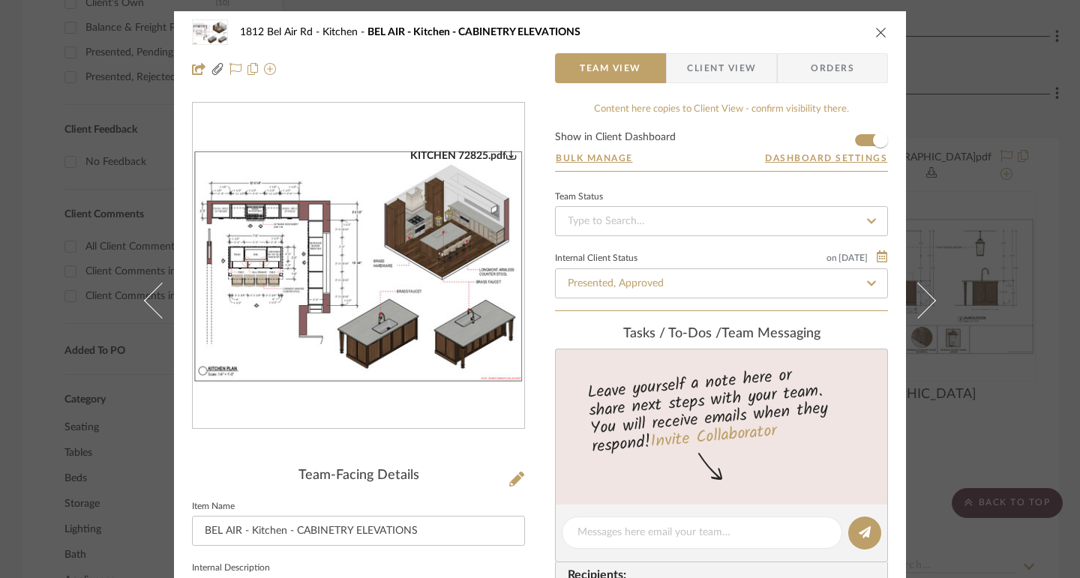
click at [0, 149] on div "1812 Bel Air Rd Kitchen BEL AIR - Kitchen - CABINETRY ELEVATIONS Team View Clie…" at bounding box center [540, 289] width 1080 height 578
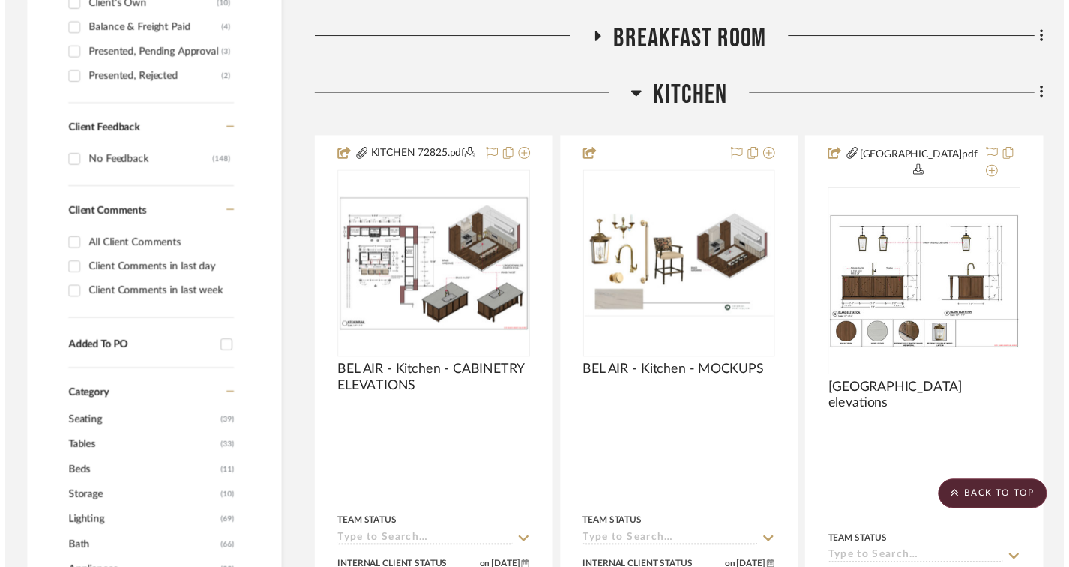
scroll to position [900, 0]
